Goal: Transaction & Acquisition: Purchase product/service

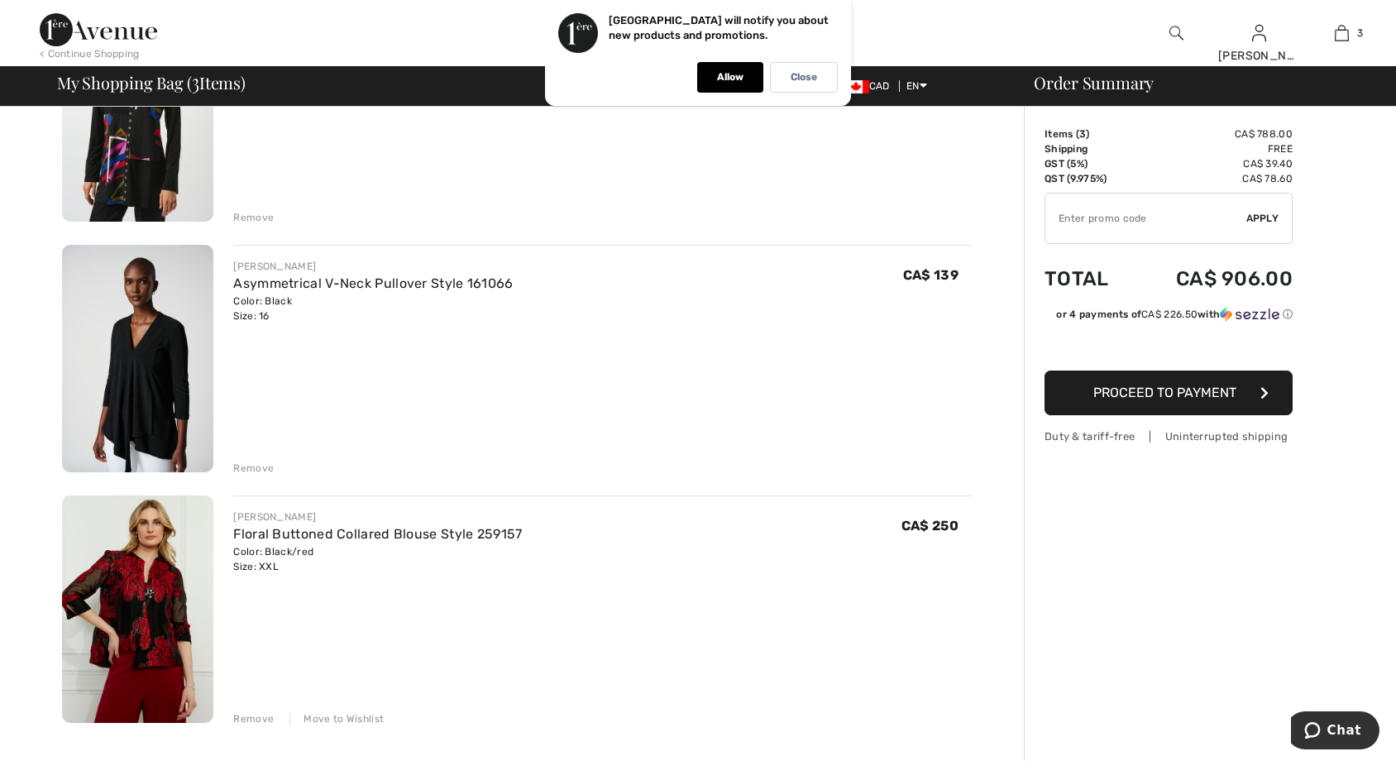
scroll to position [331, 0]
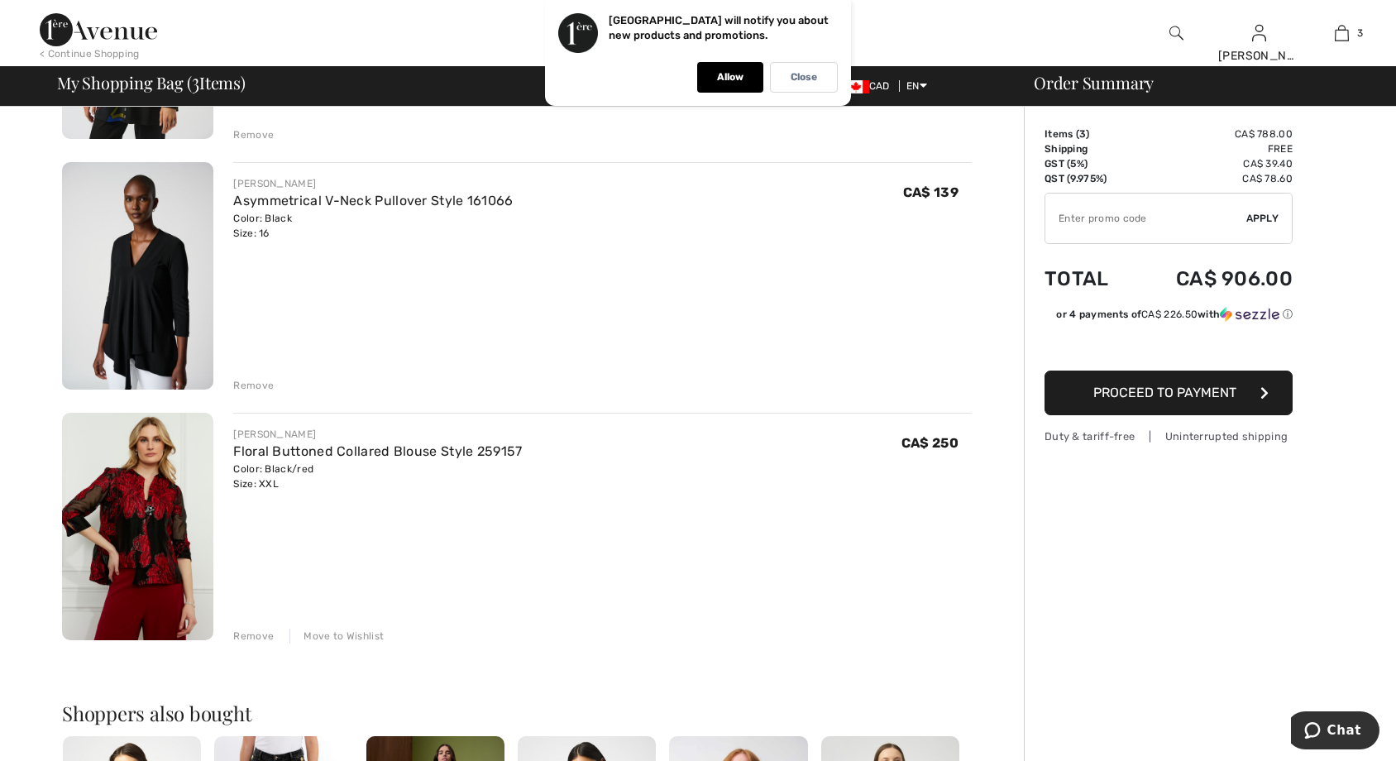
click at [141, 528] on img at bounding box center [137, 526] width 151 height 227
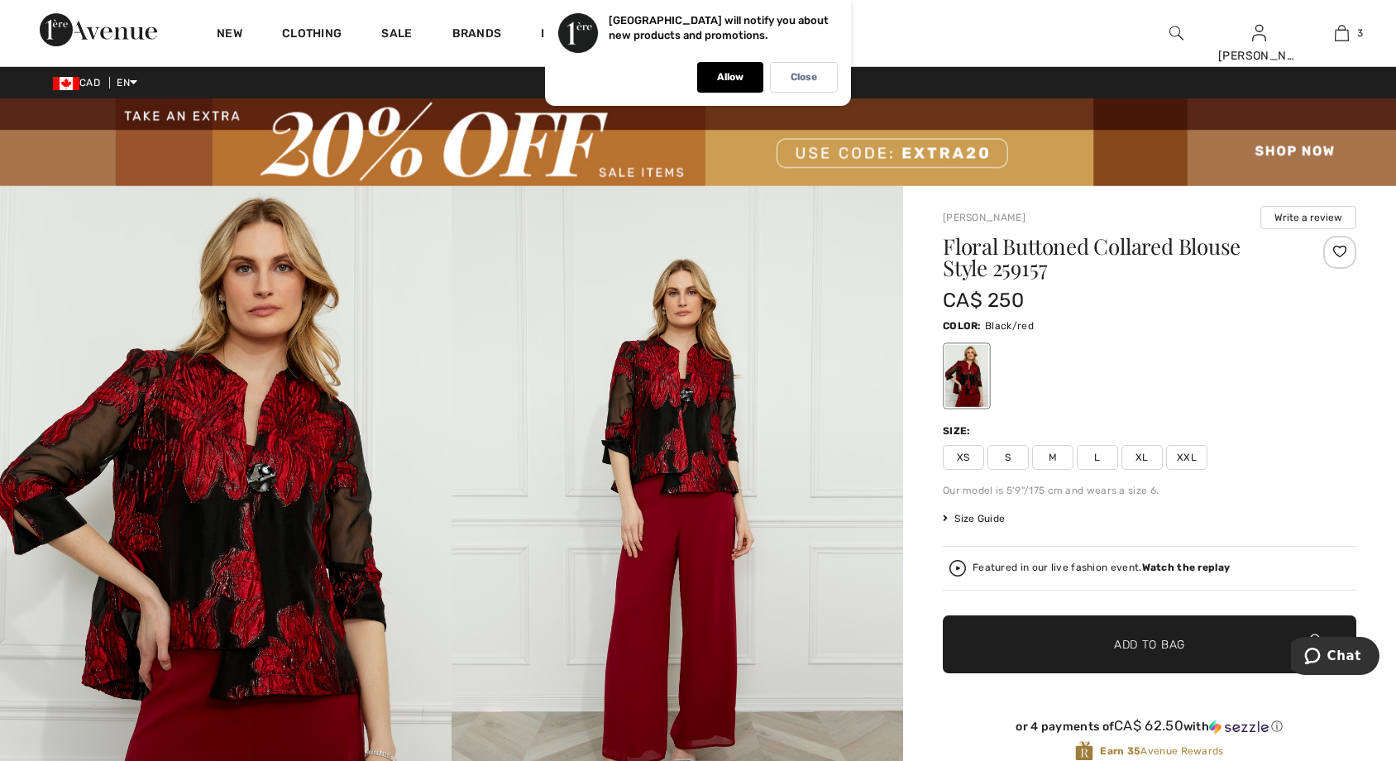
click at [296, 552] on img at bounding box center [225, 524] width 451 height 677
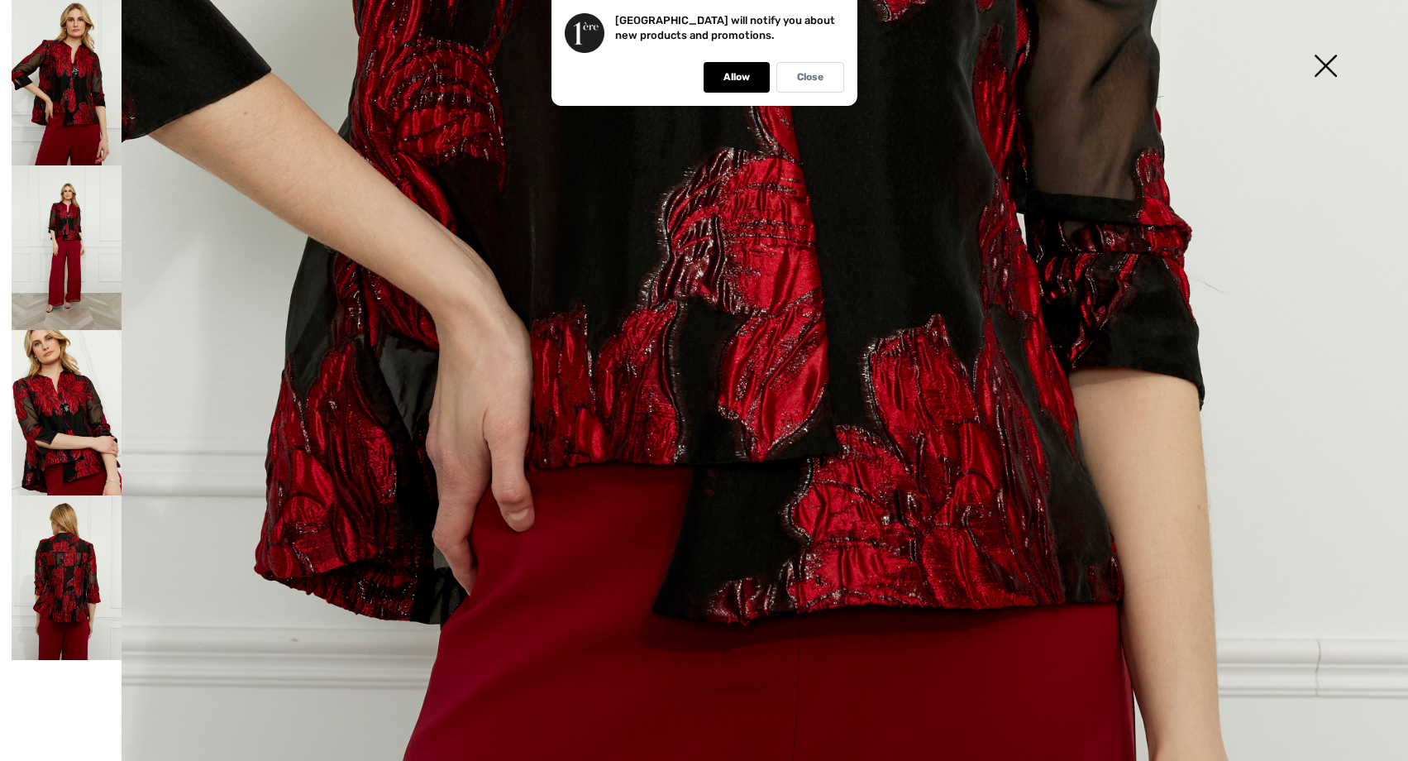
scroll to position [992, 0]
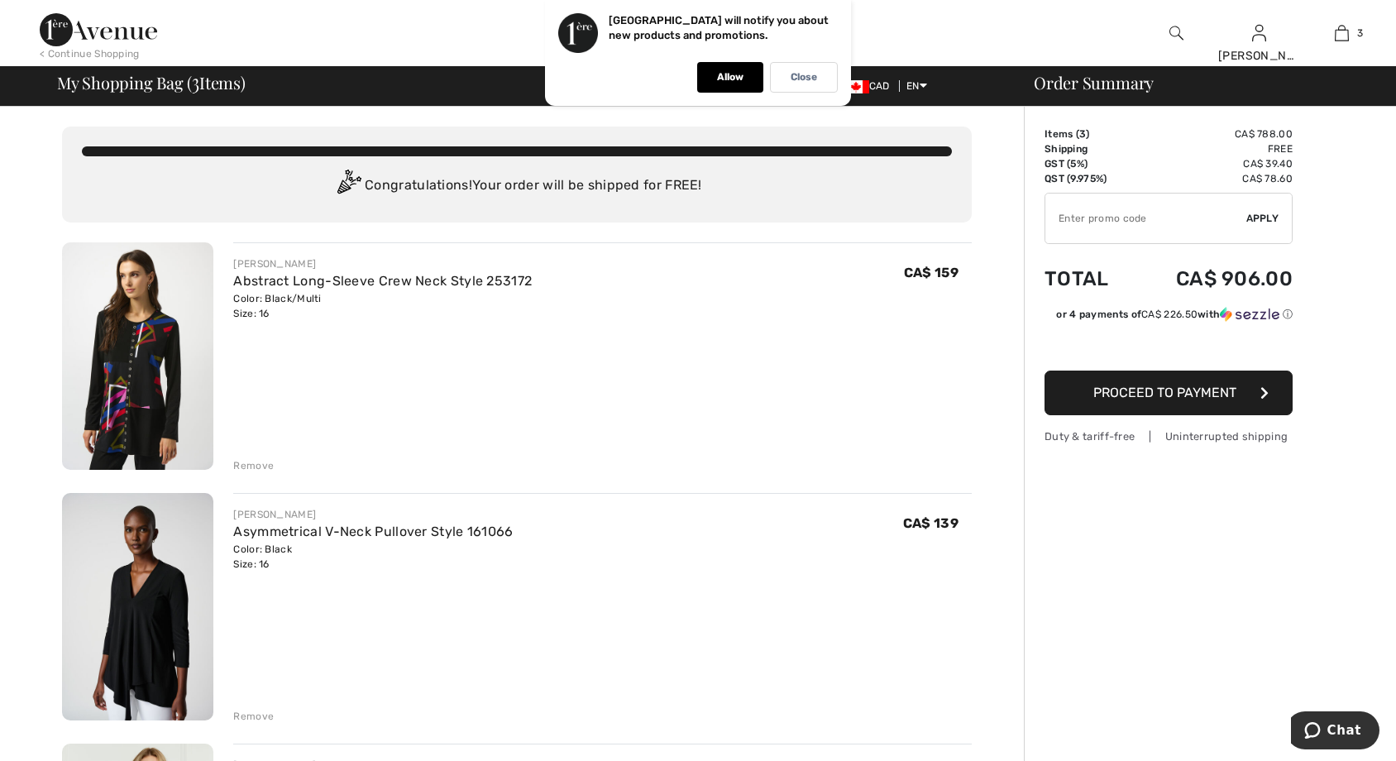
click at [173, 408] on img at bounding box center [137, 355] width 151 height 227
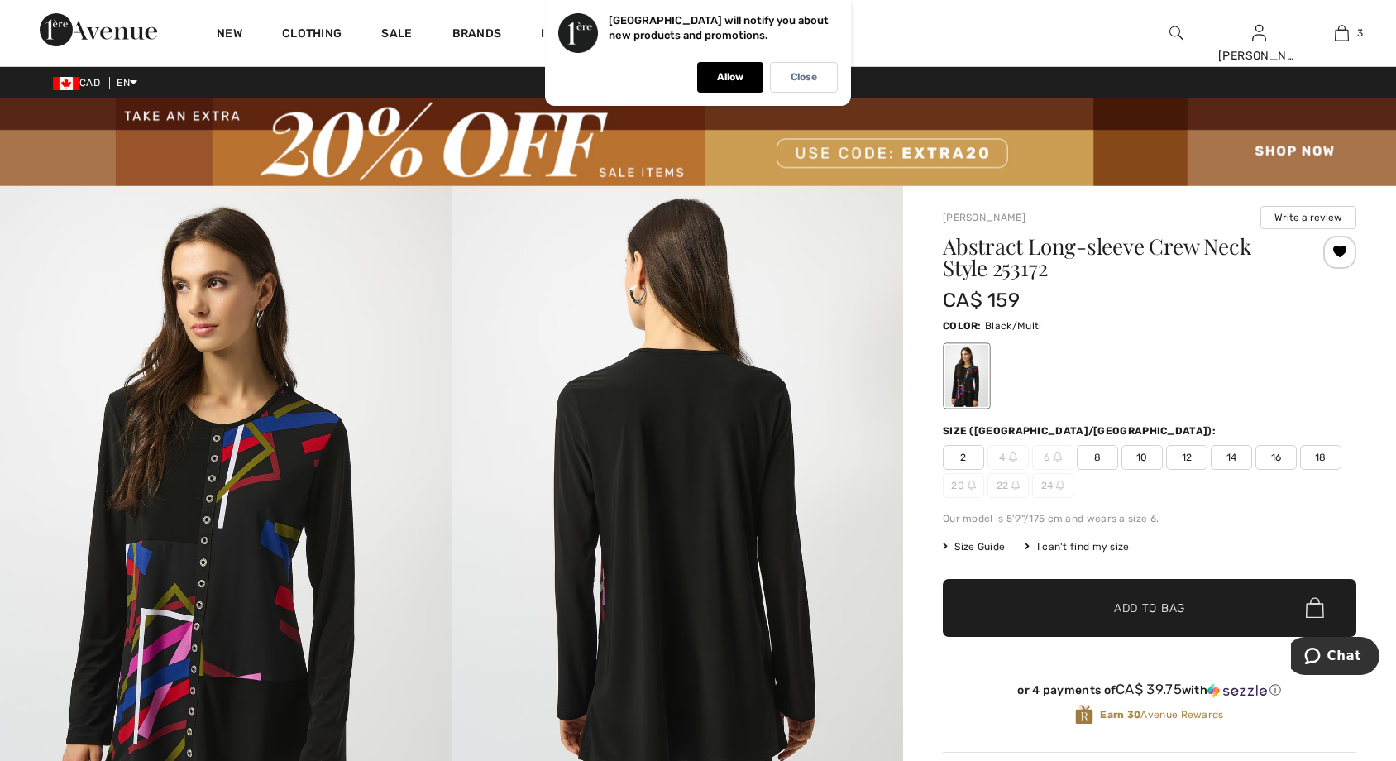
click at [250, 571] on img at bounding box center [225, 524] width 451 height 676
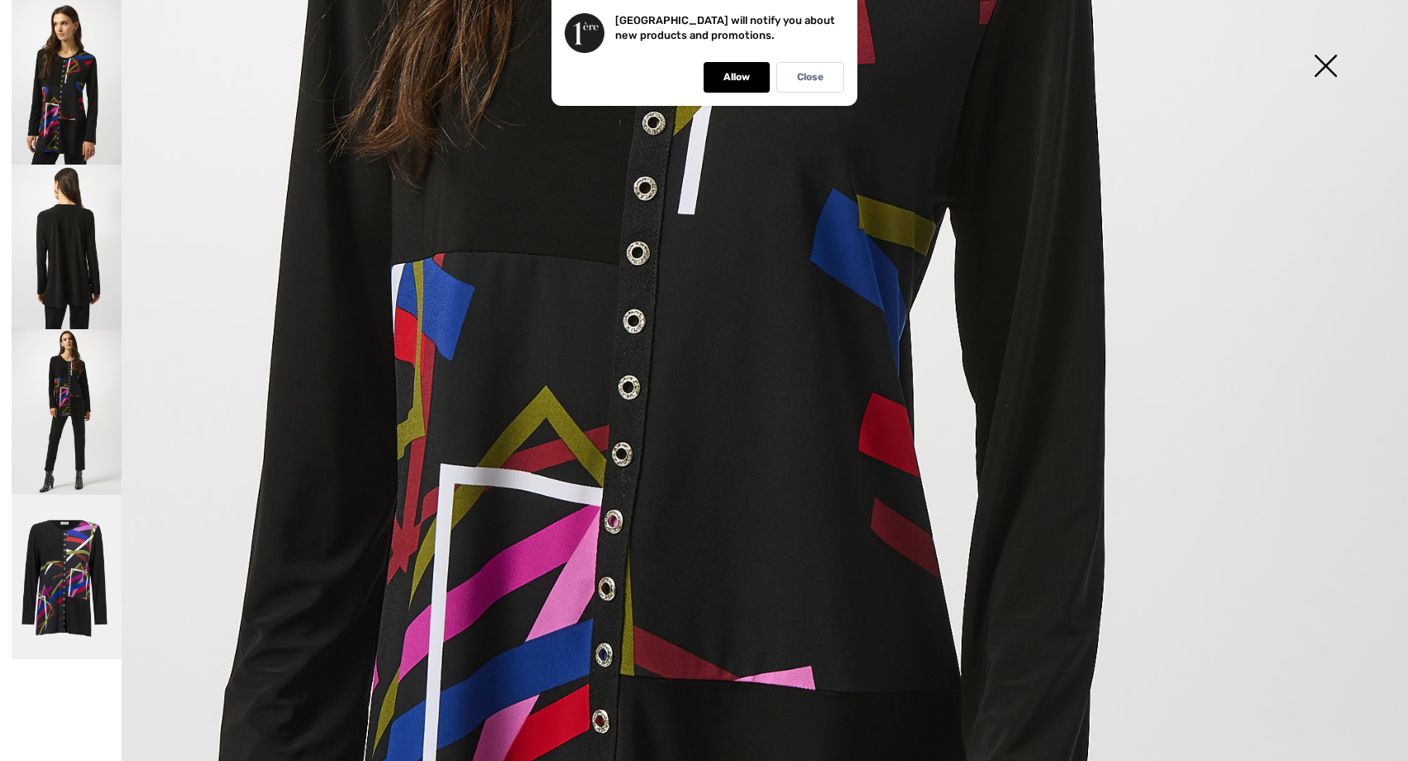
scroll to position [827, 0]
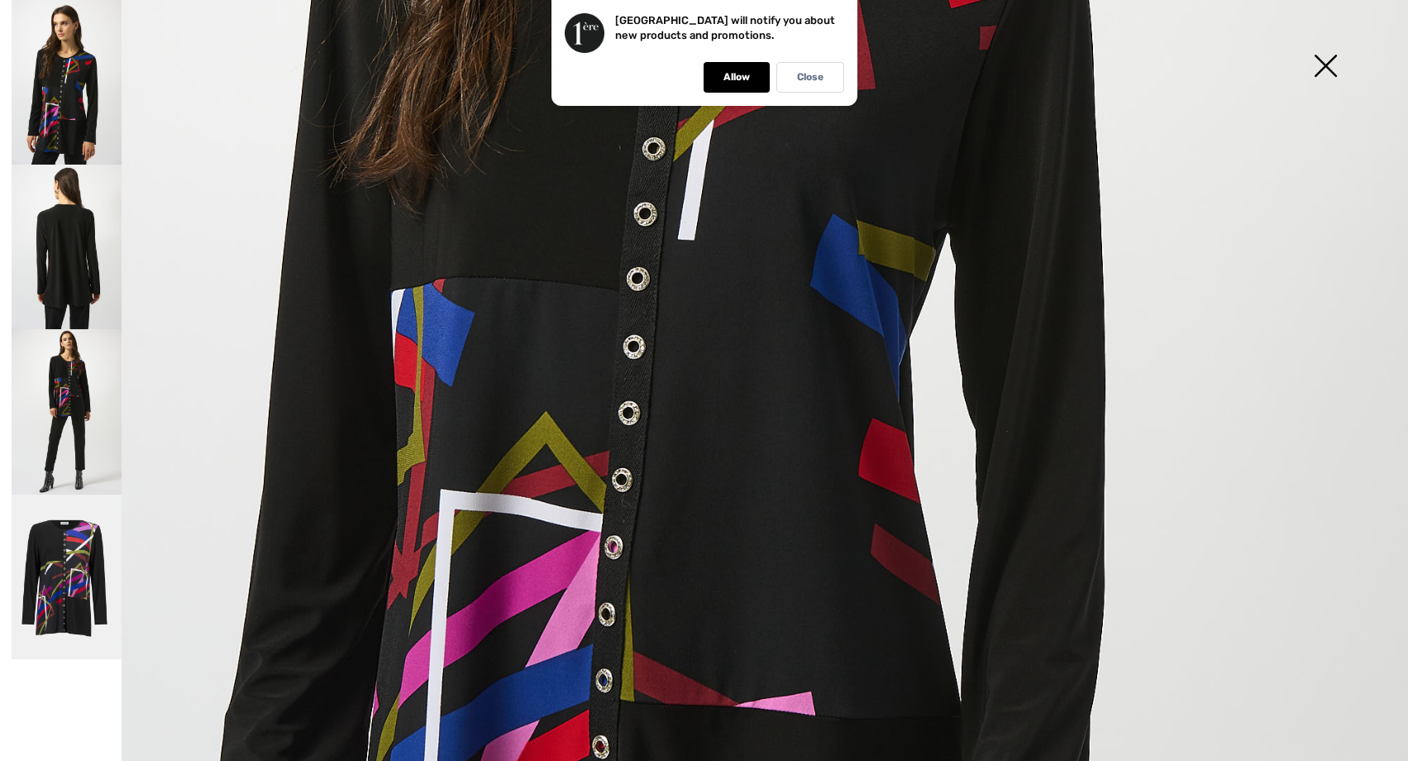
click at [75, 405] on img at bounding box center [67, 411] width 110 height 165
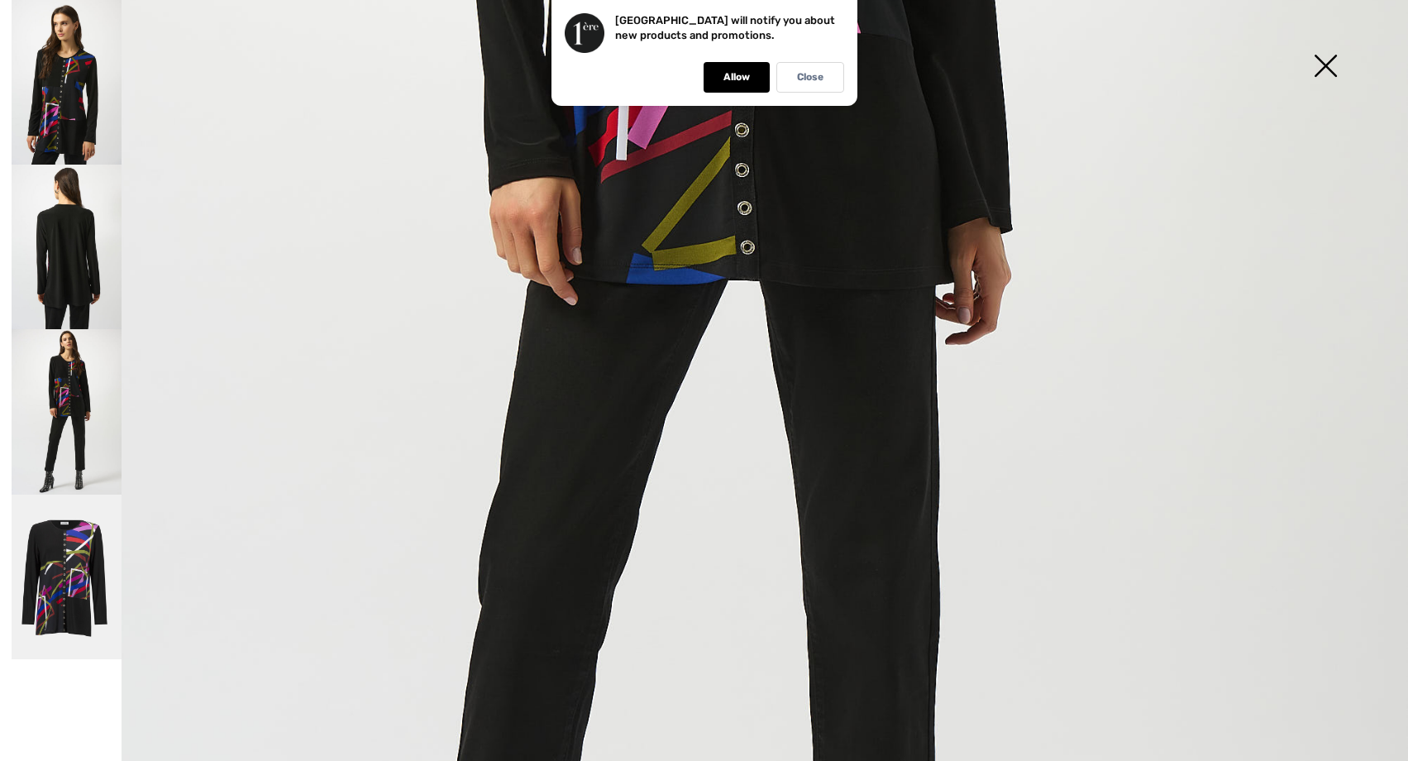
click at [70, 107] on img at bounding box center [67, 82] width 110 height 165
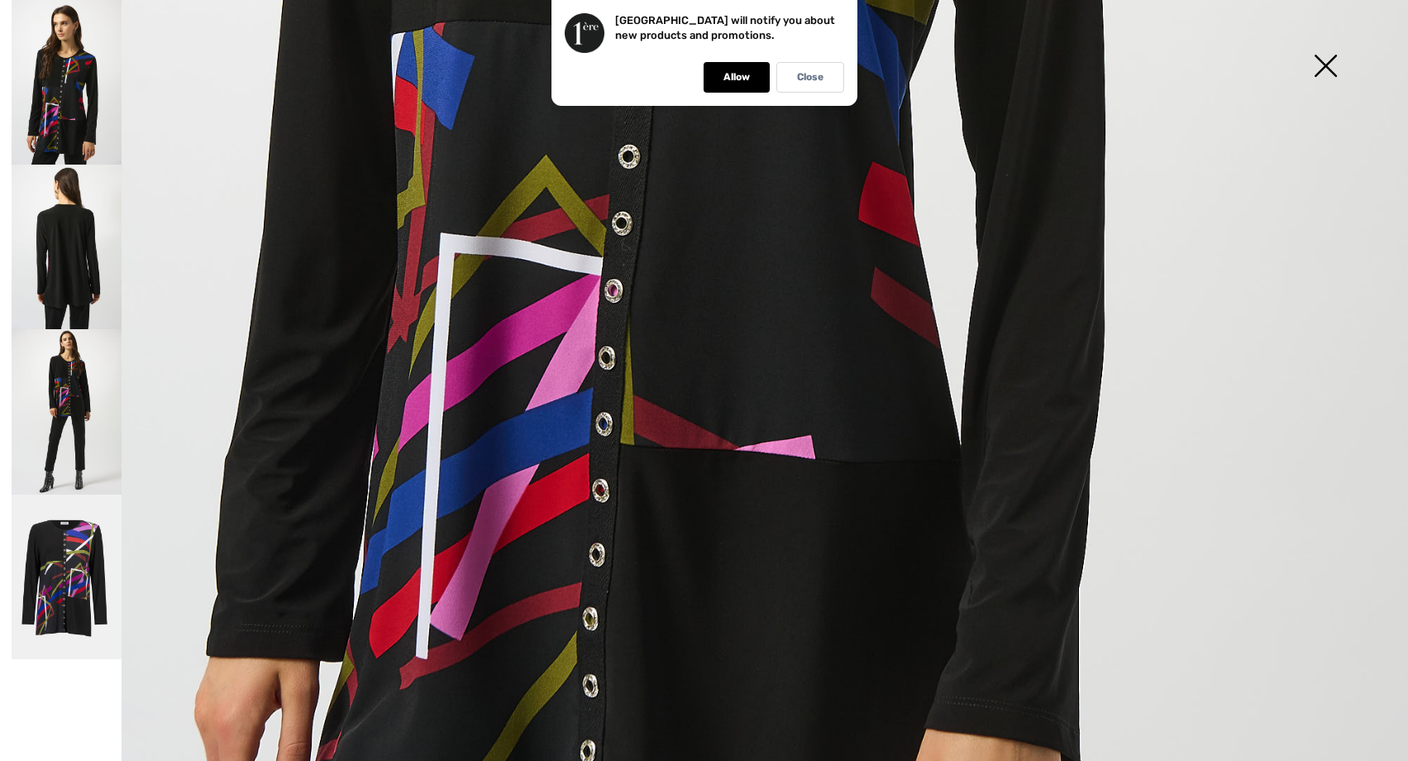
scroll to position [1075, 0]
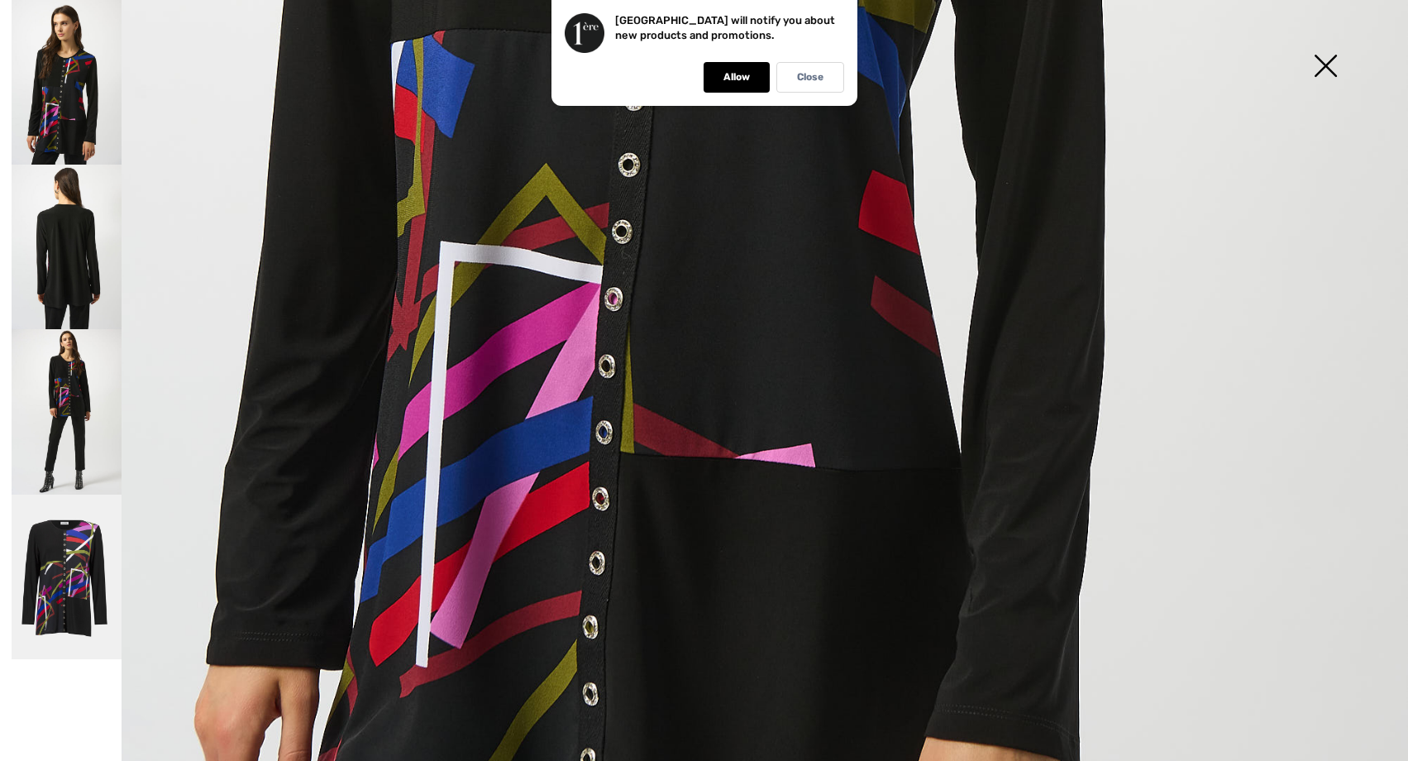
click at [65, 129] on img at bounding box center [67, 82] width 110 height 165
click at [66, 388] on img at bounding box center [67, 411] width 110 height 165
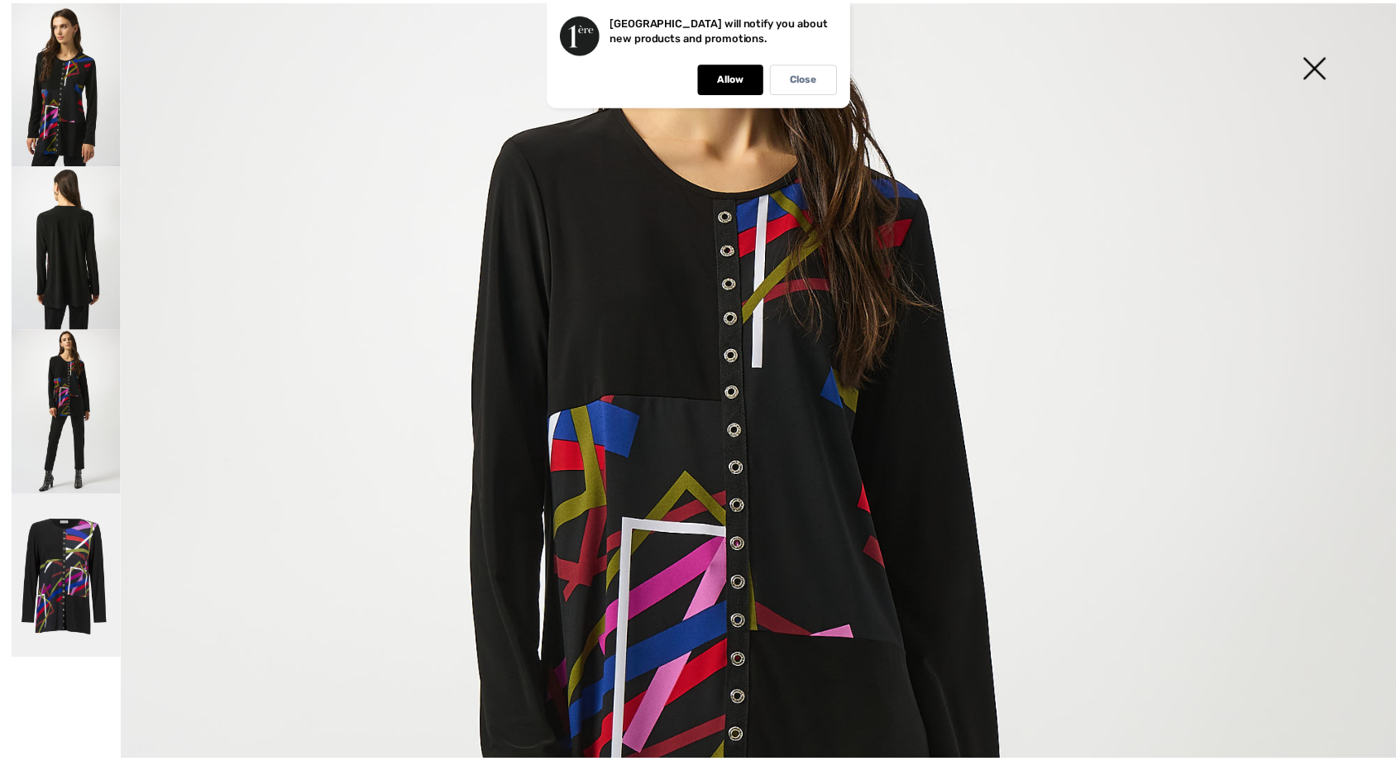
scroll to position [0, 0]
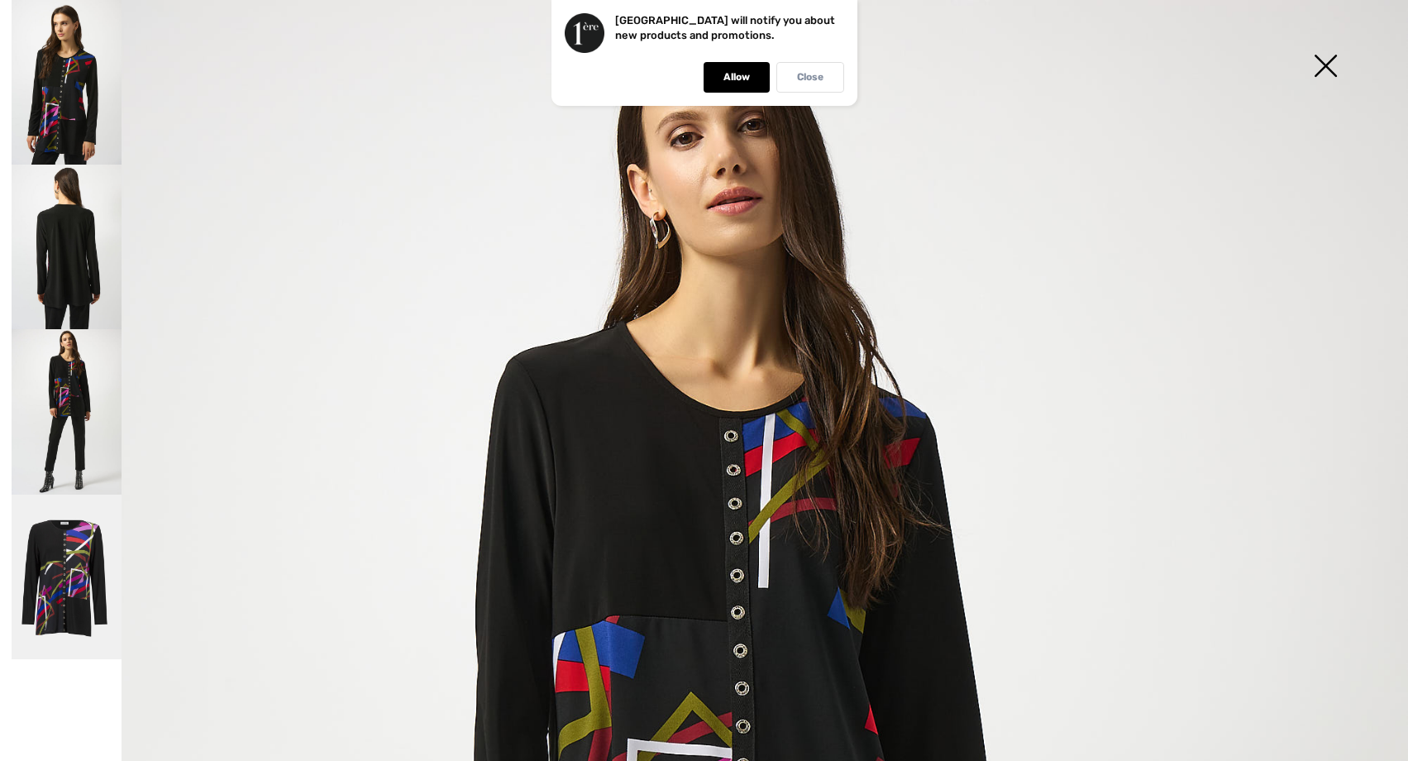
click at [810, 74] on p "Close" at bounding box center [810, 77] width 26 height 12
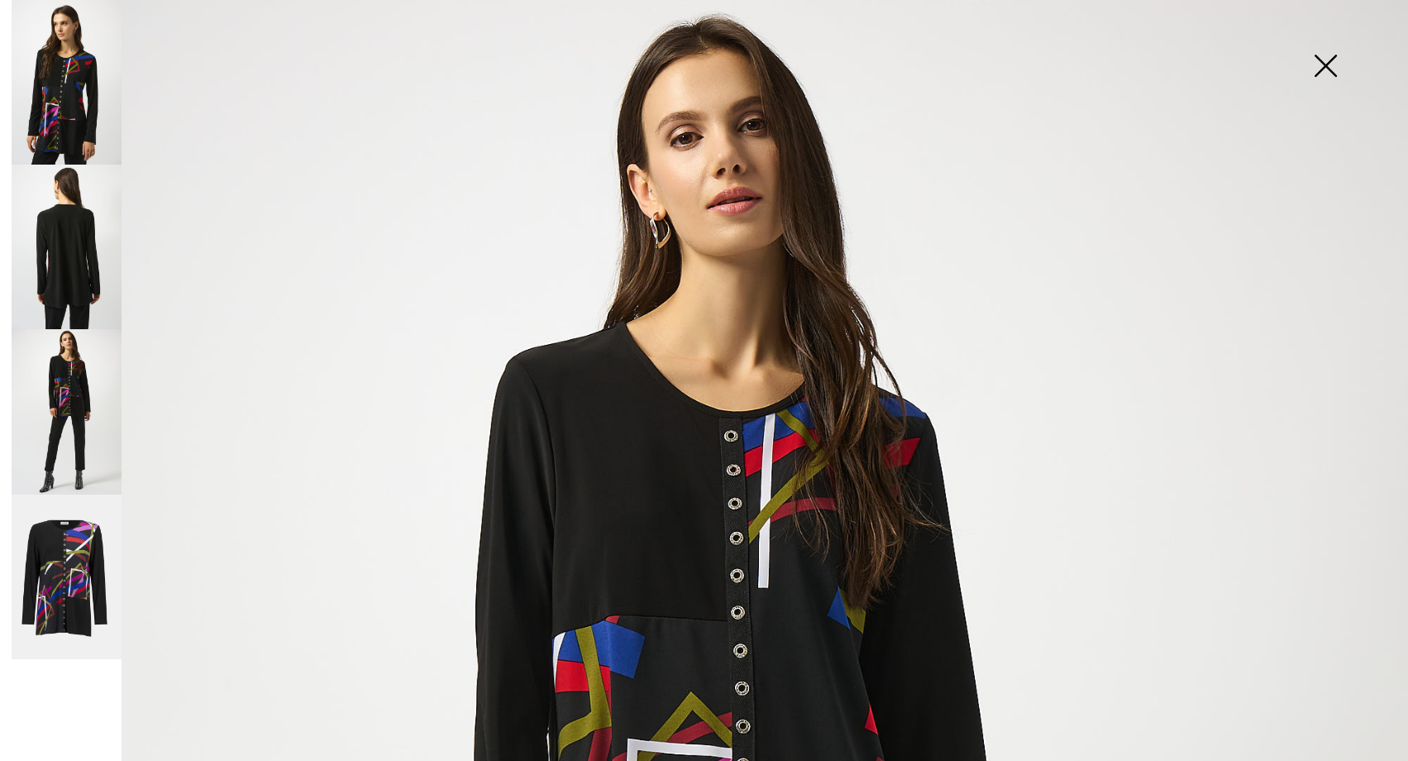
click at [1329, 58] on img at bounding box center [1325, 67] width 83 height 85
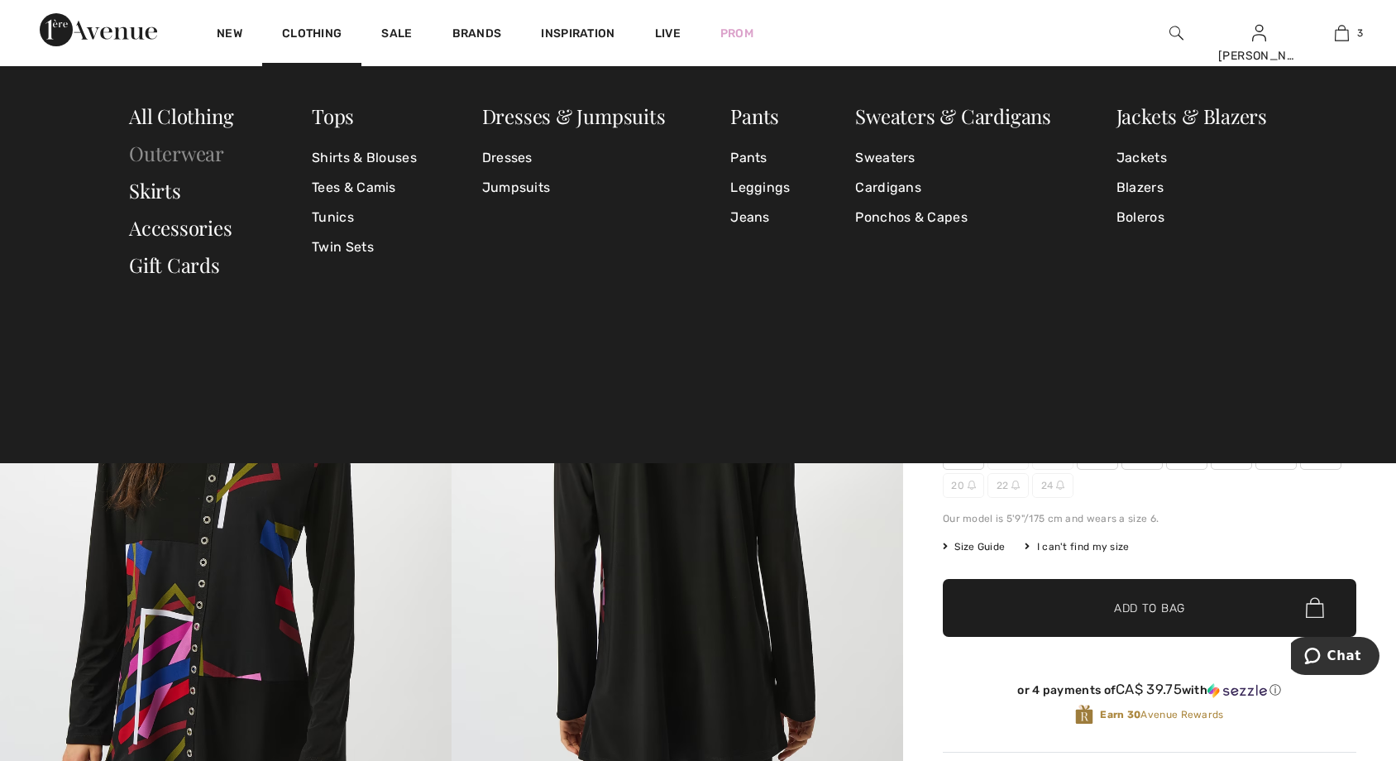
click at [181, 155] on link "Outerwear" at bounding box center [176, 153] width 95 height 26
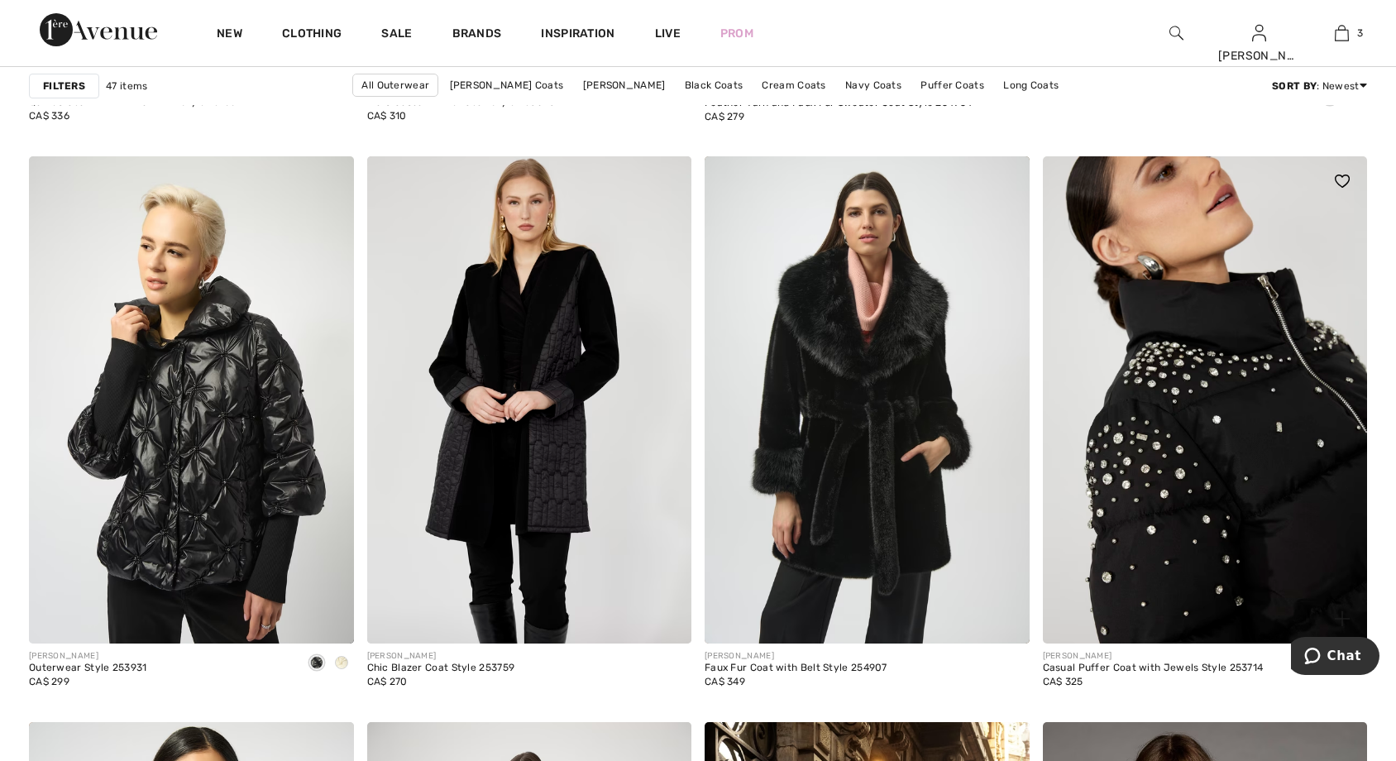
scroll to position [1323, 0]
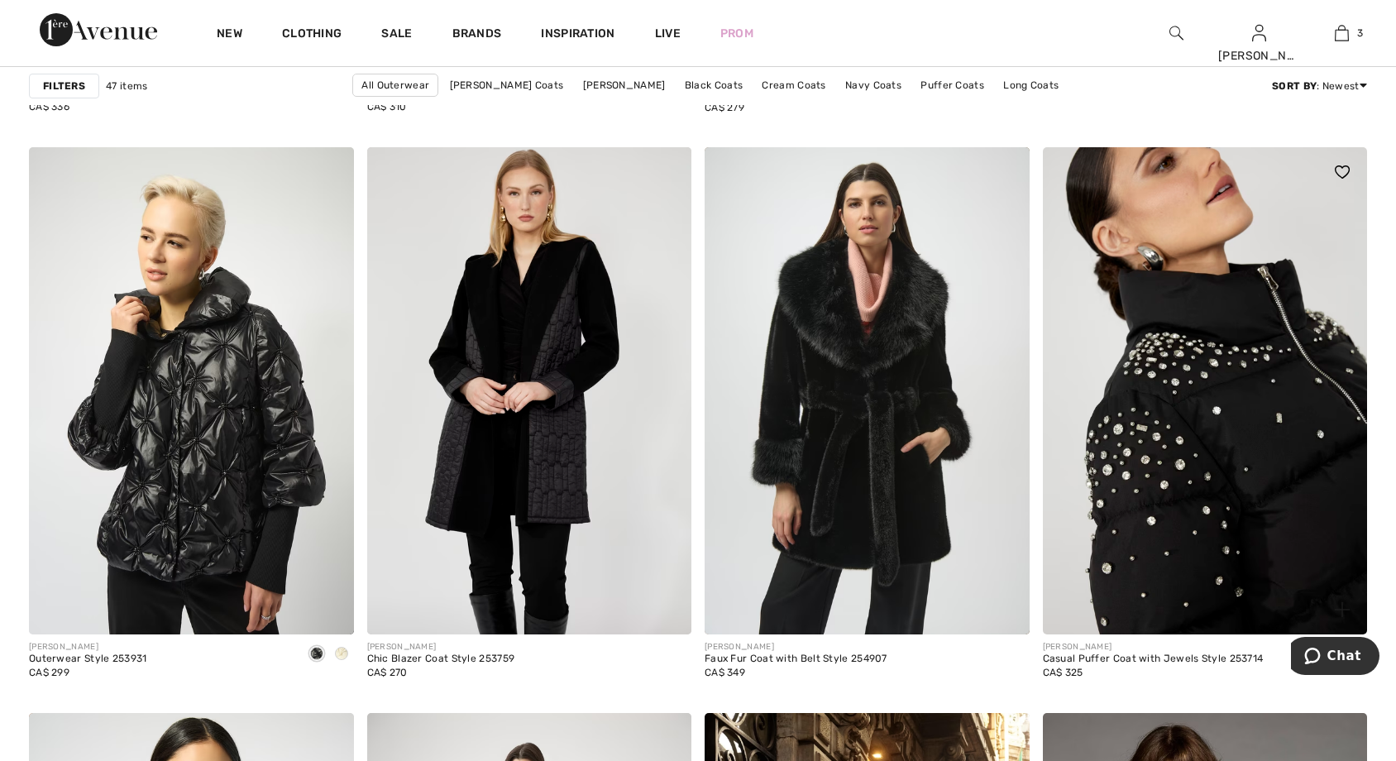
click at [1275, 447] on img at bounding box center [1205, 390] width 325 height 487
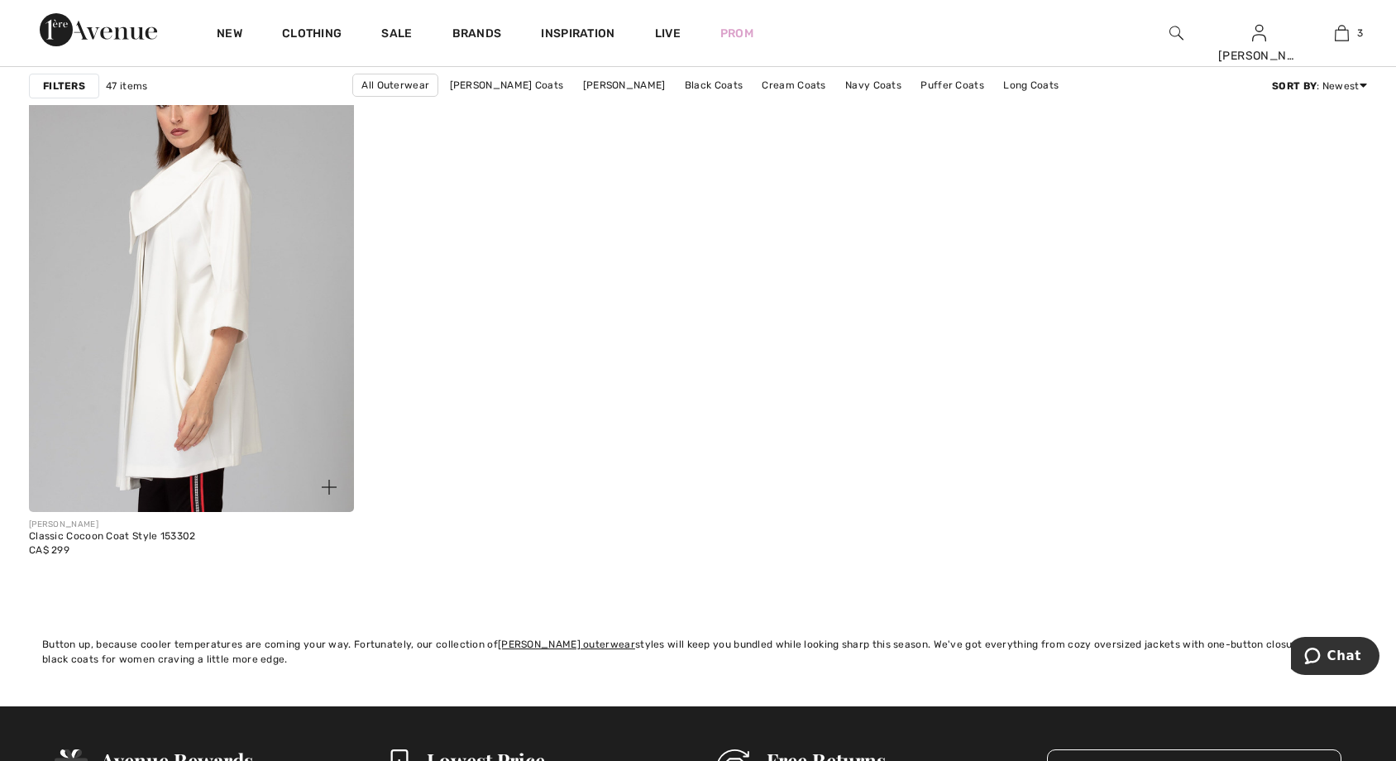
scroll to position [8517, 0]
